Goal: Task Accomplishment & Management: Manage account settings

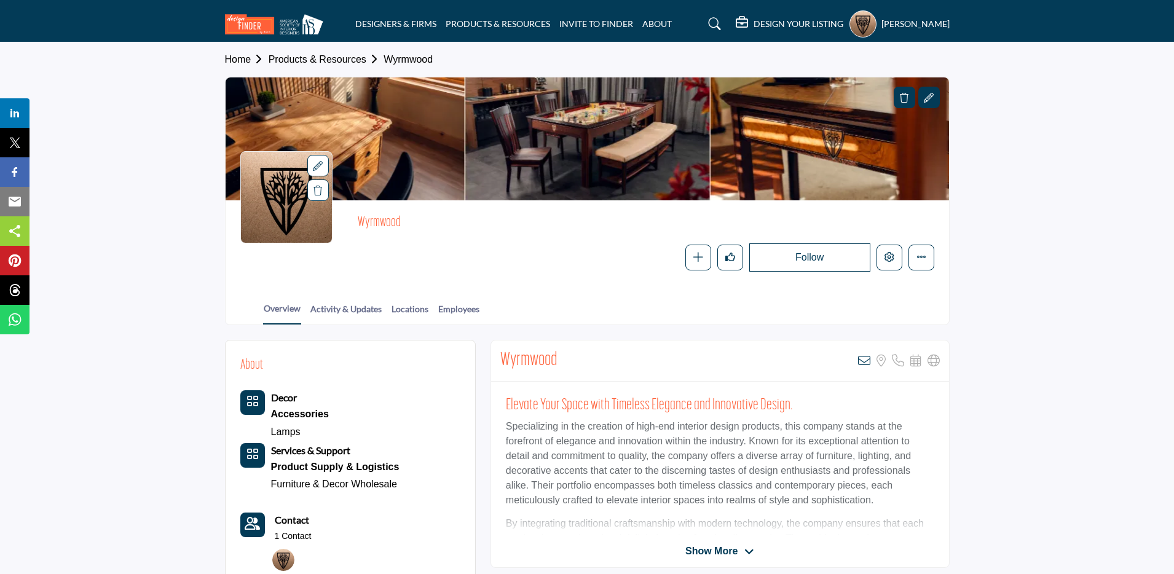
click at [903, 101] on icon at bounding box center [904, 98] width 9 height 10
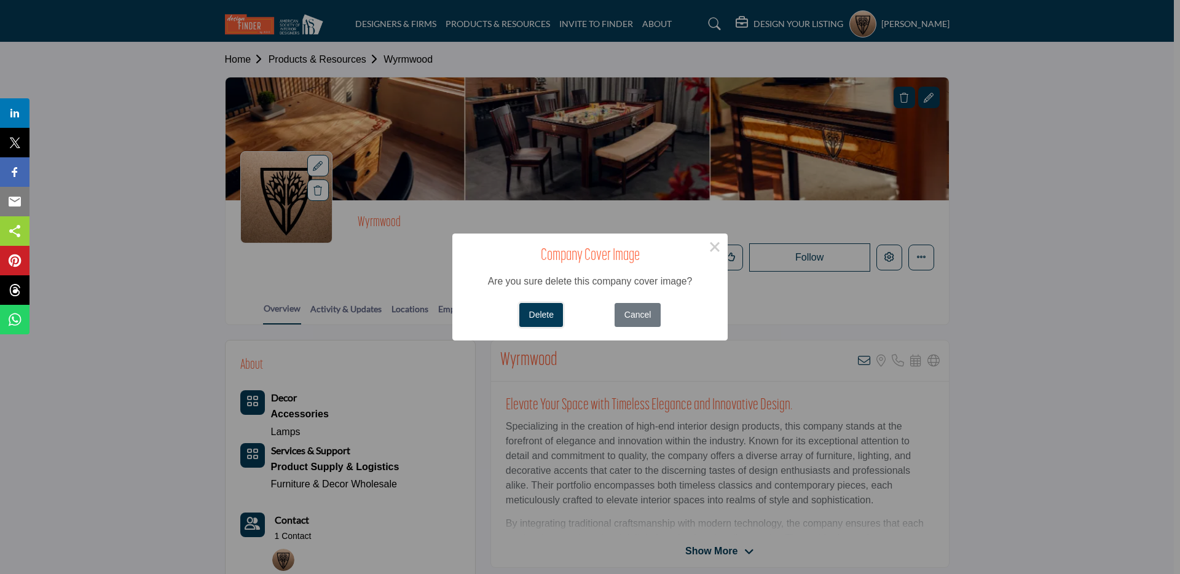
click at [531, 318] on button "Delete" at bounding box center [542, 315] width 44 height 24
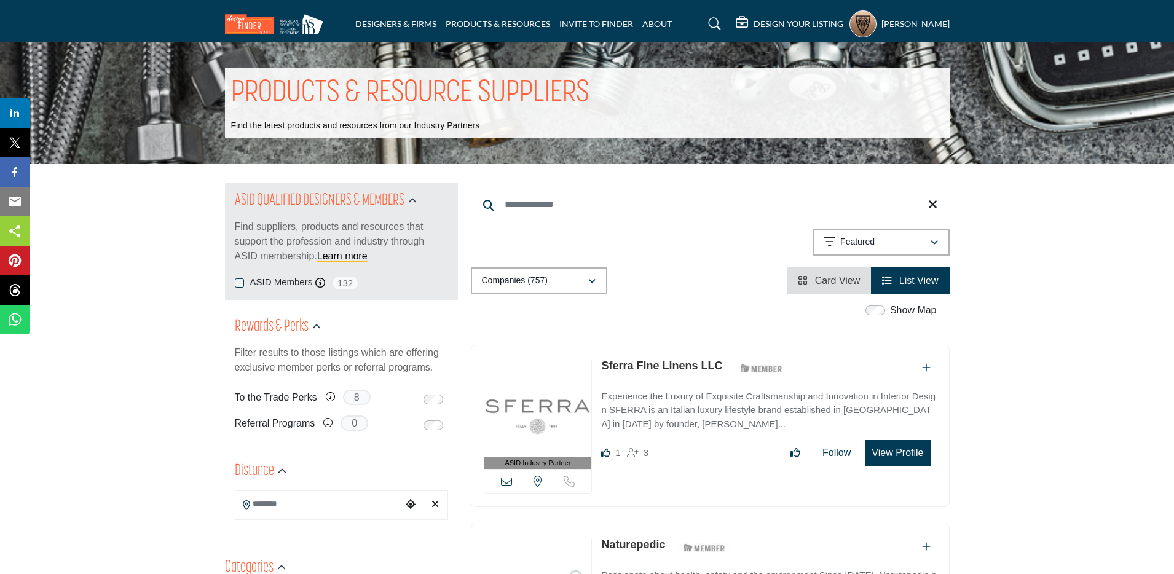
scroll to position [3, 0]
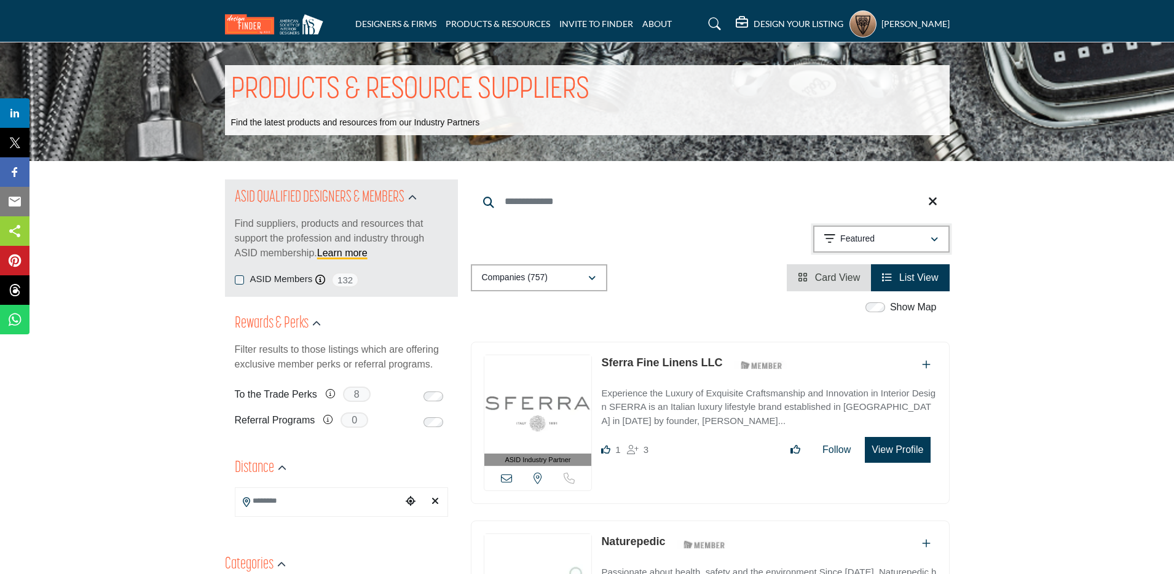
click at [866, 238] on p "Featured" at bounding box center [857, 239] width 34 height 12
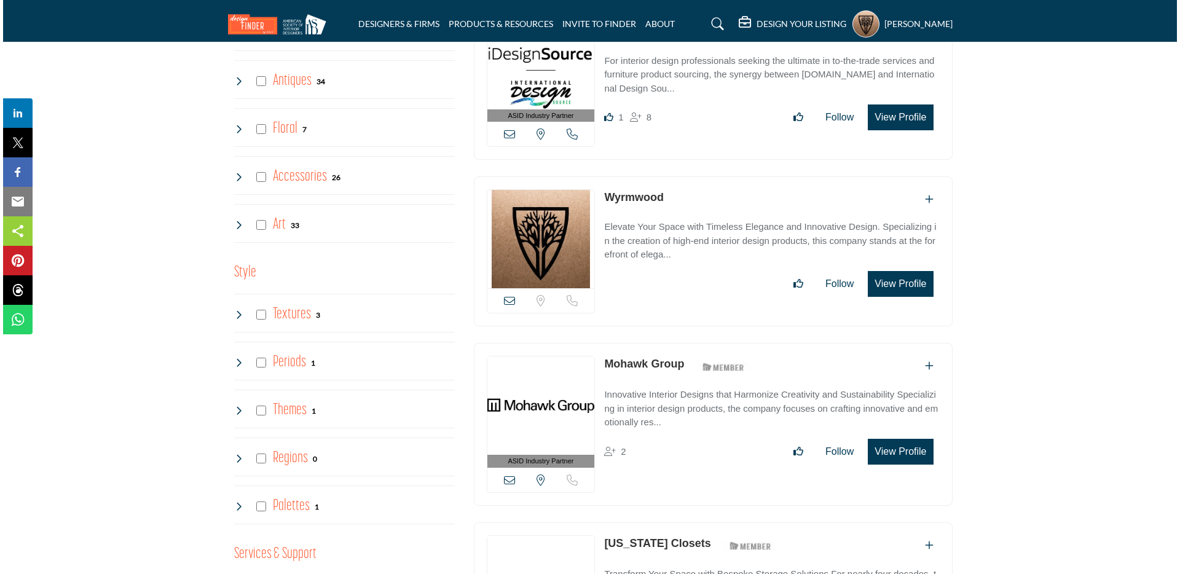
scroll to position [1950, 0]
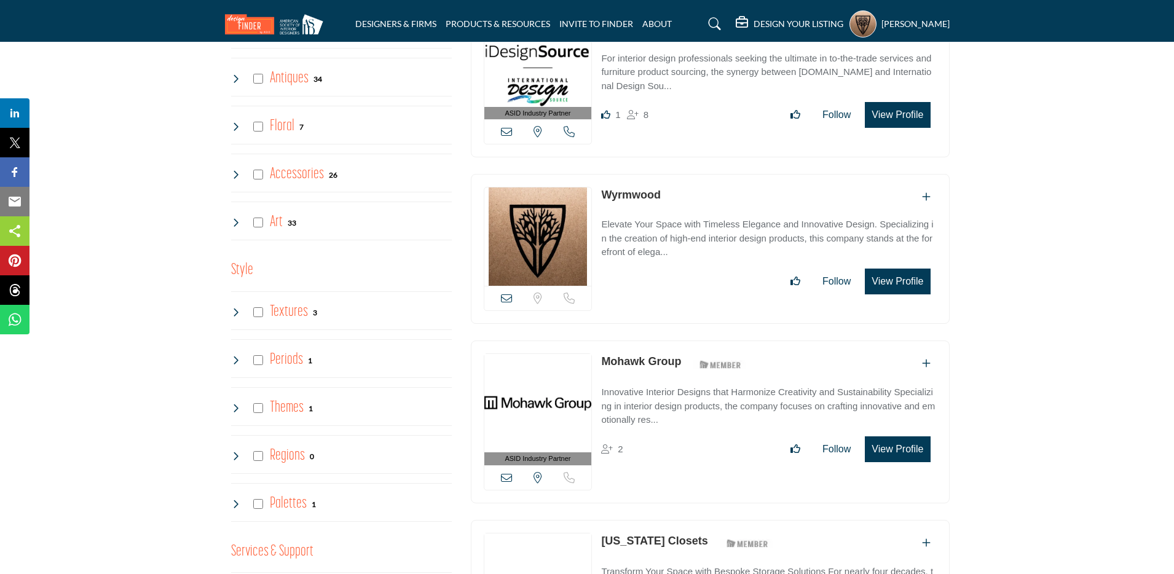
drag, startPoint x: 899, startPoint y: 273, endPoint x: 768, endPoint y: 191, distance: 154.4
click at [899, 273] on button "View Profile" at bounding box center [897, 282] width 65 height 26
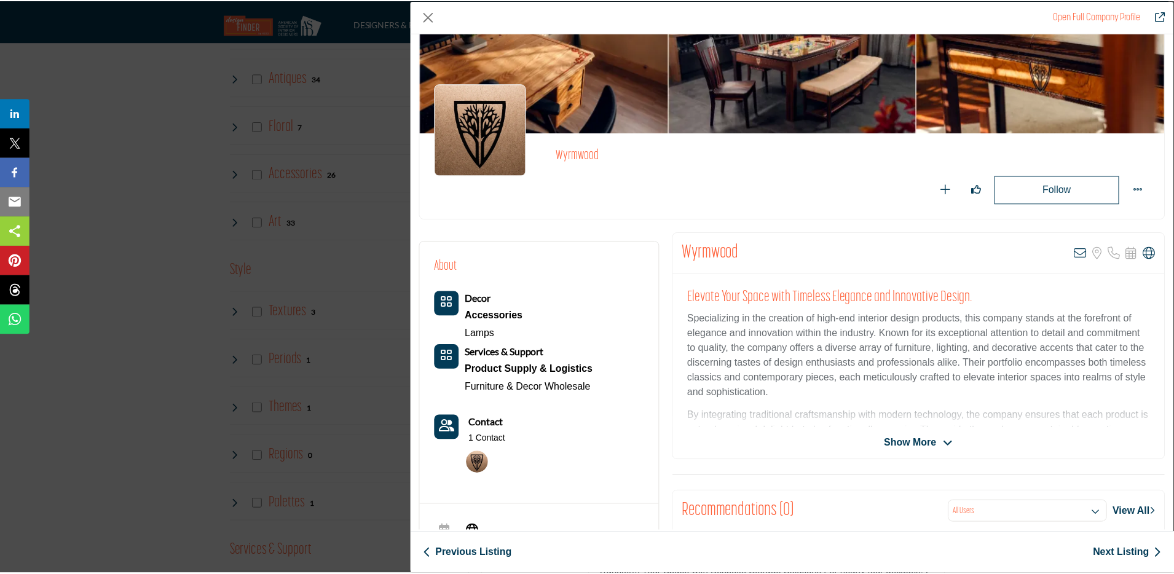
scroll to position [0, 0]
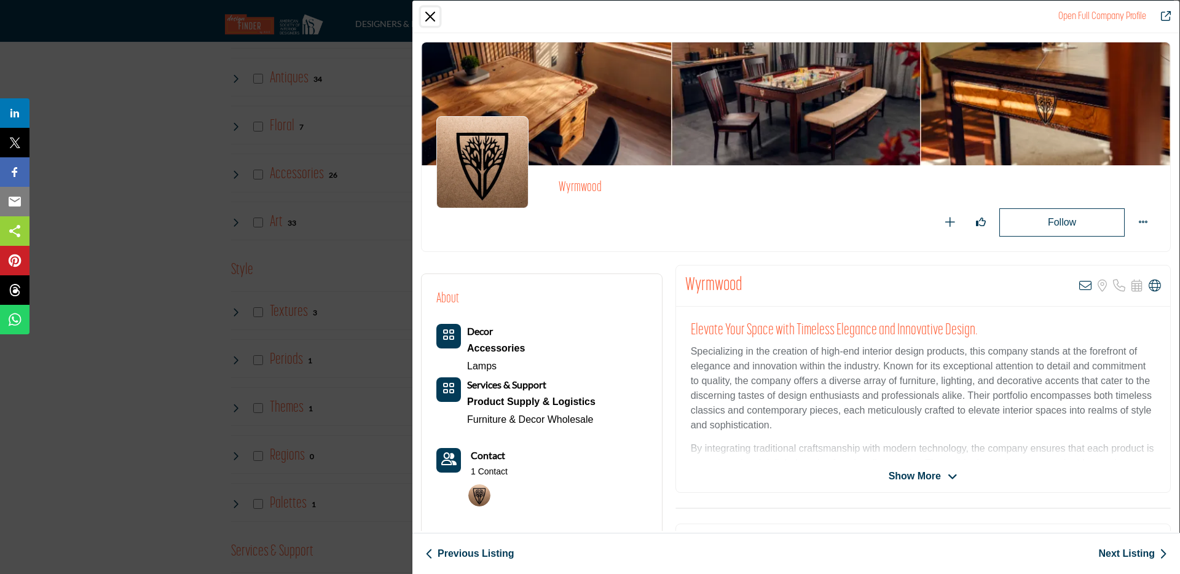
click at [434, 14] on button "Close" at bounding box center [430, 16] width 18 height 18
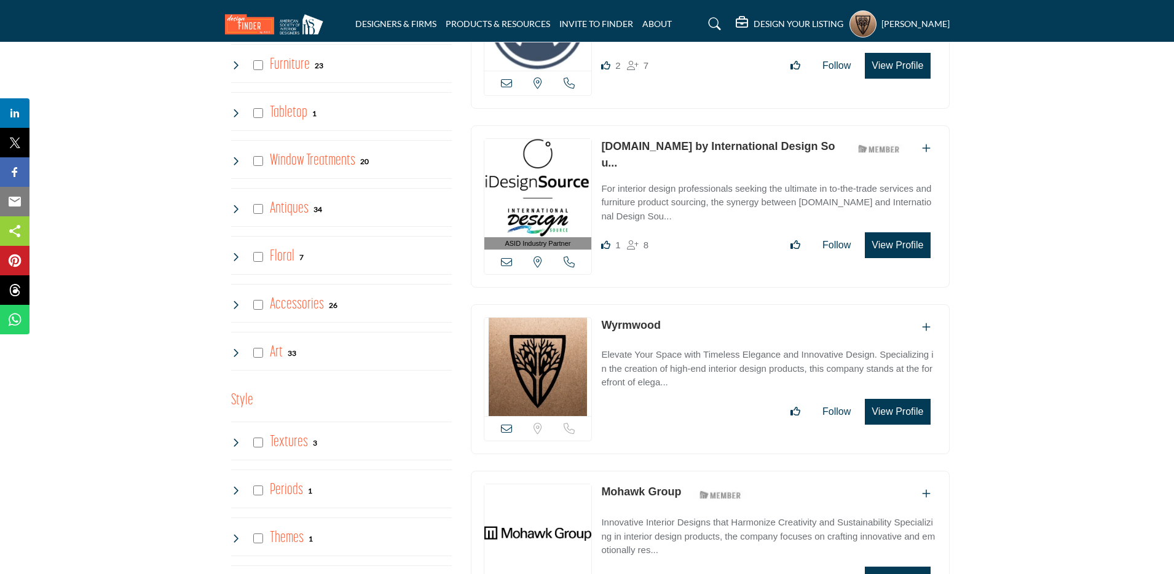
scroll to position [1822, 0]
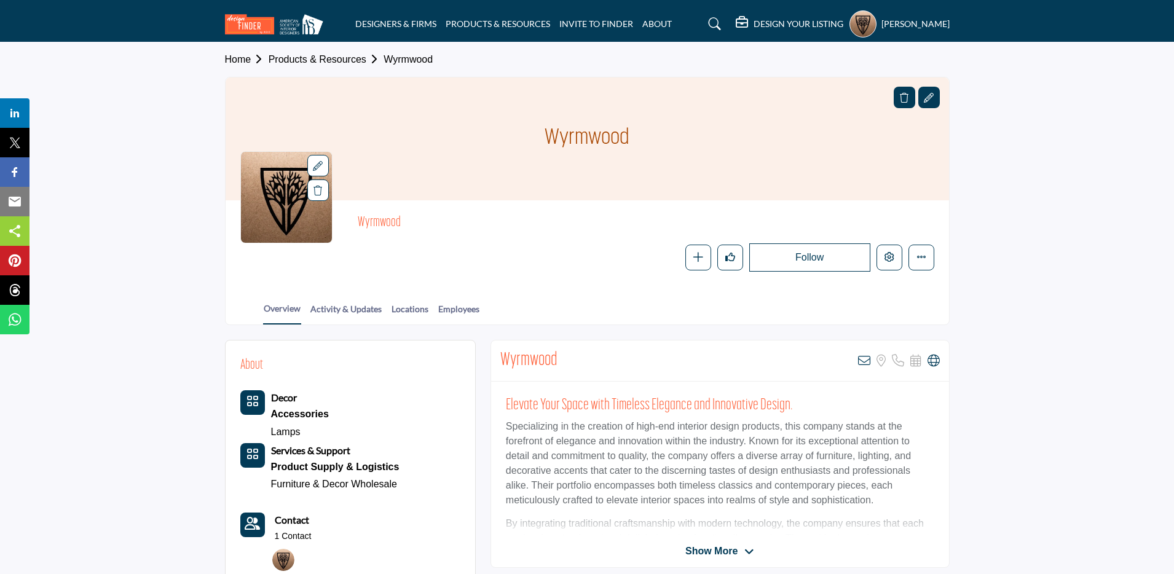
click at [946, 123] on div "Wyrmwood" at bounding box center [588, 138] width 724 height 123
click at [922, 90] on div at bounding box center [930, 98] width 22 height 22
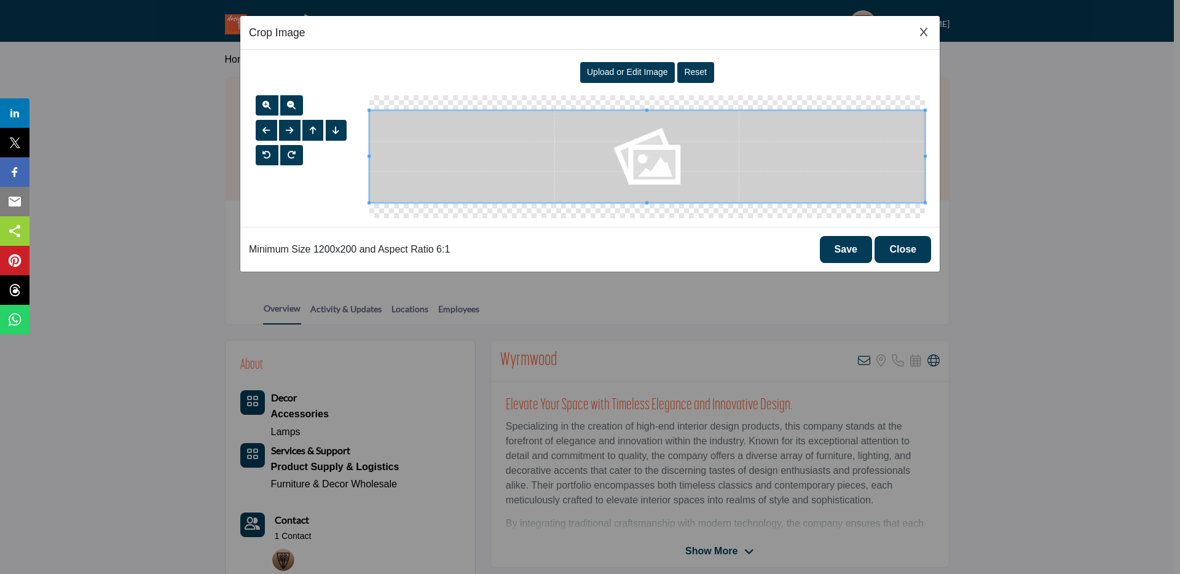
click at [622, 79] on div "Upload or Edit Image" at bounding box center [627, 72] width 95 height 21
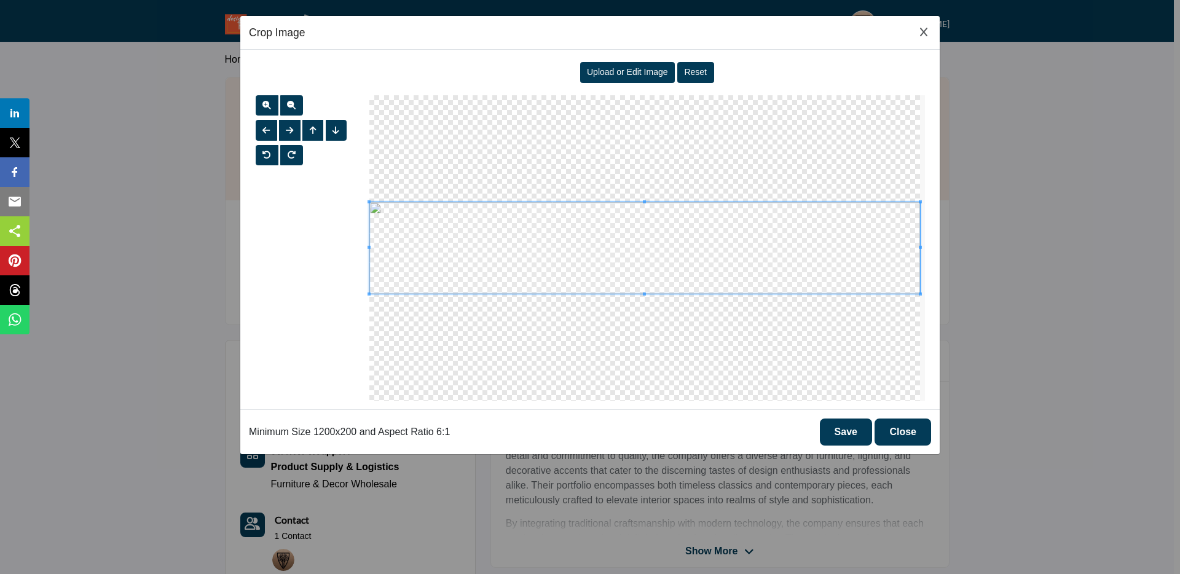
click at [856, 436] on button "Save" at bounding box center [846, 432] width 52 height 27
